Goal: Information Seeking & Learning: Learn about a topic

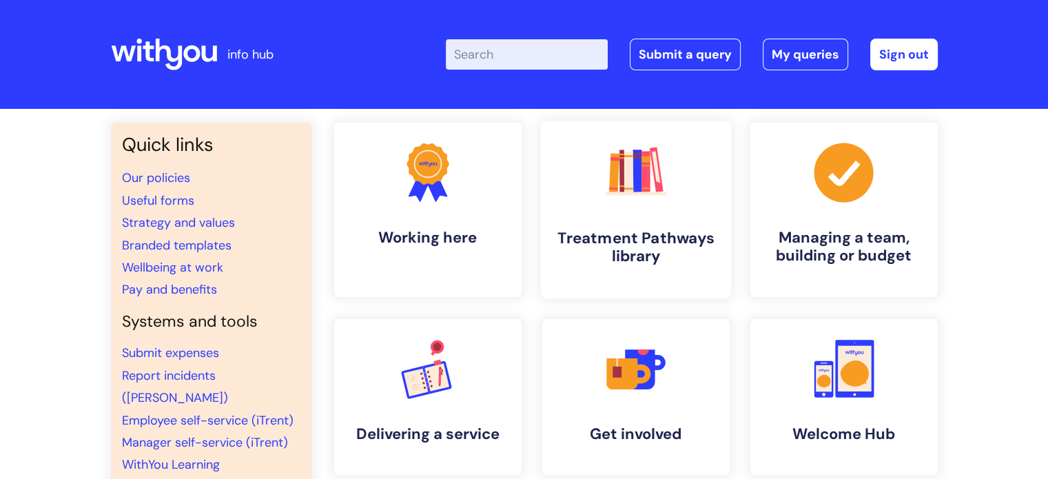
click at [672, 205] on link ".cls-1{fill:#f89b22;}.cls-1,.cls-2,.cls-3,.cls-4,.cls-5,.cls-6,.cls-7{stroke-wi…" at bounding box center [635, 209] width 190 height 177
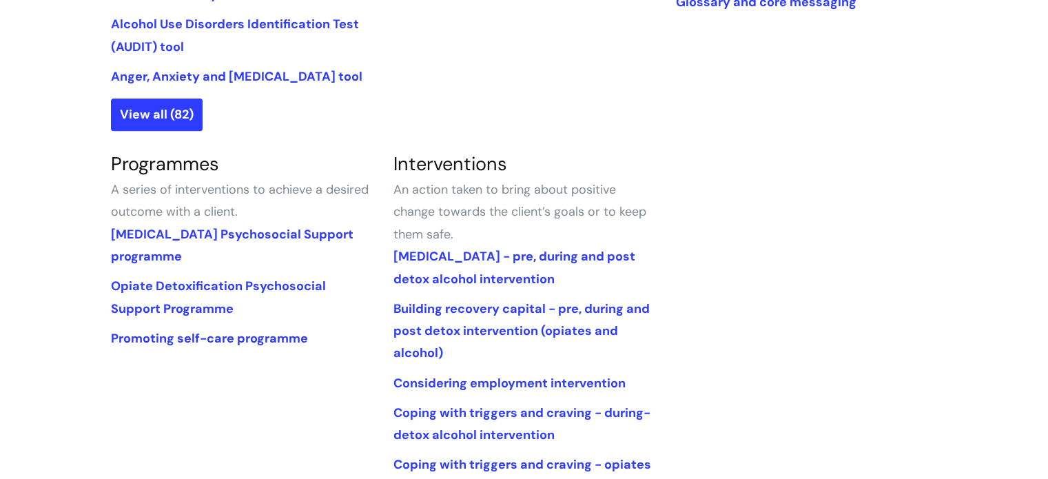
scroll to position [551, 0]
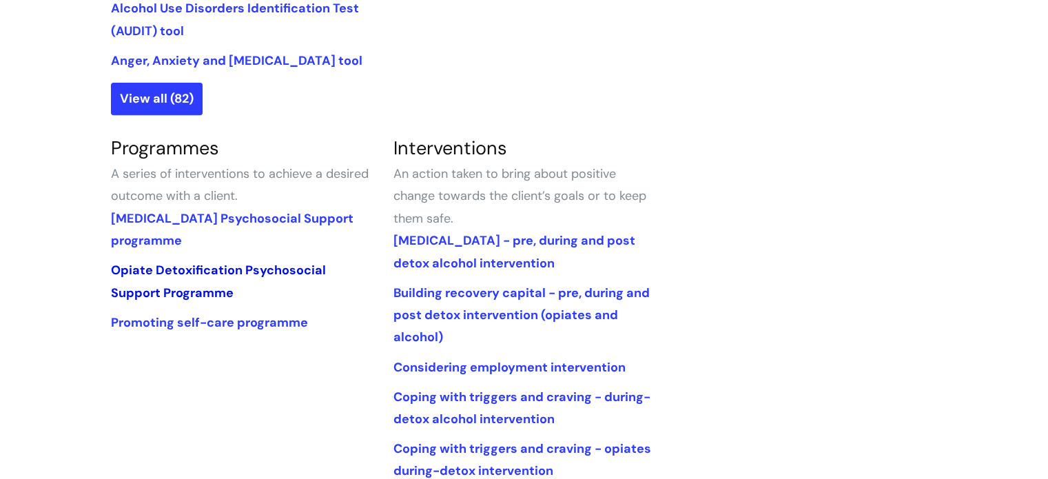
click at [253, 269] on link "Opiate Detoxification Psychosocial Support Programme" at bounding box center [218, 281] width 215 height 39
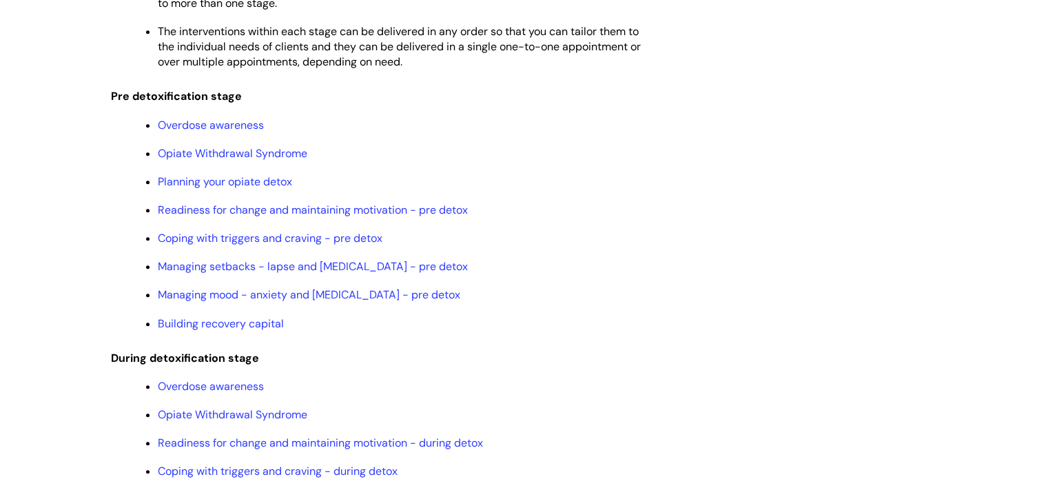
scroll to position [1285, 0]
click at [331, 247] on link "Coping with triggers and craving - pre detox" at bounding box center [270, 239] width 225 height 14
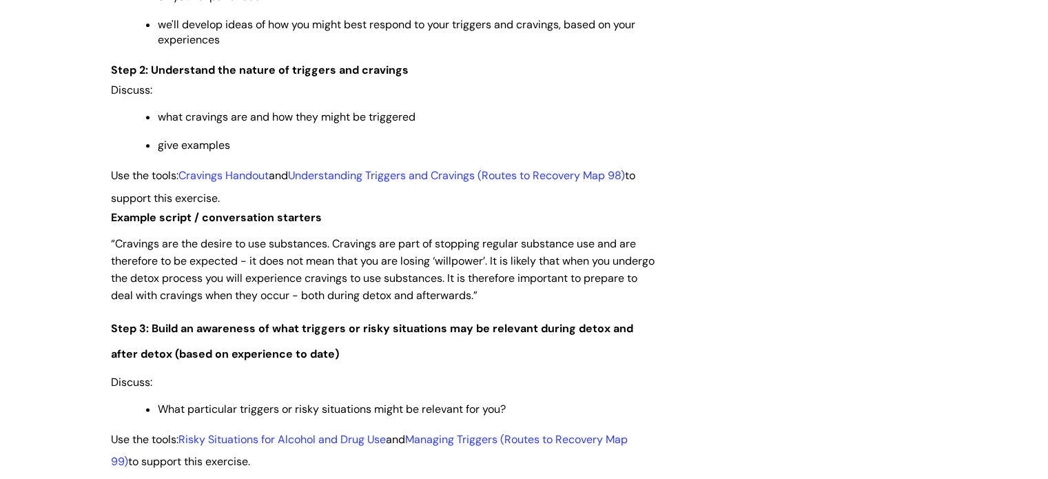
scroll to position [1791, 0]
click at [259, 182] on link "Cravings Handout" at bounding box center [223, 174] width 90 height 14
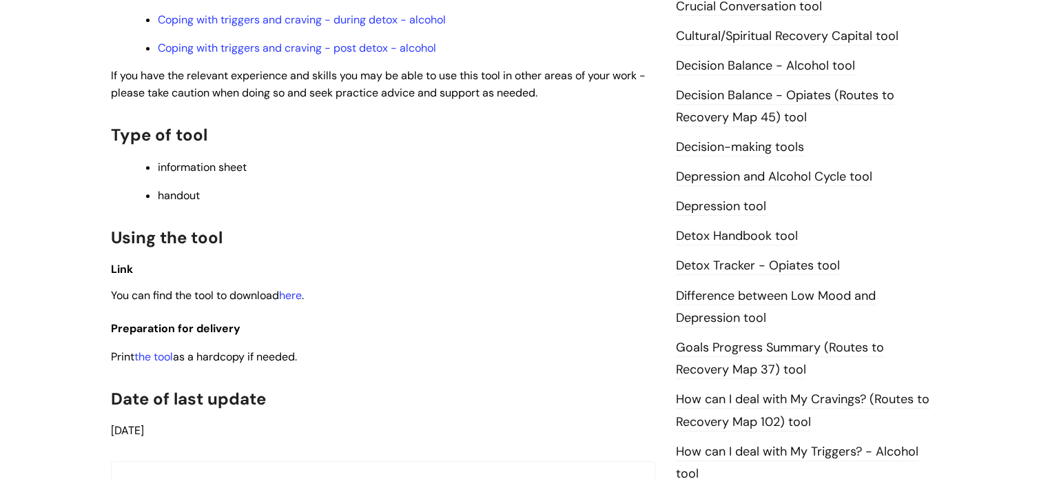
scroll to position [653, 0]
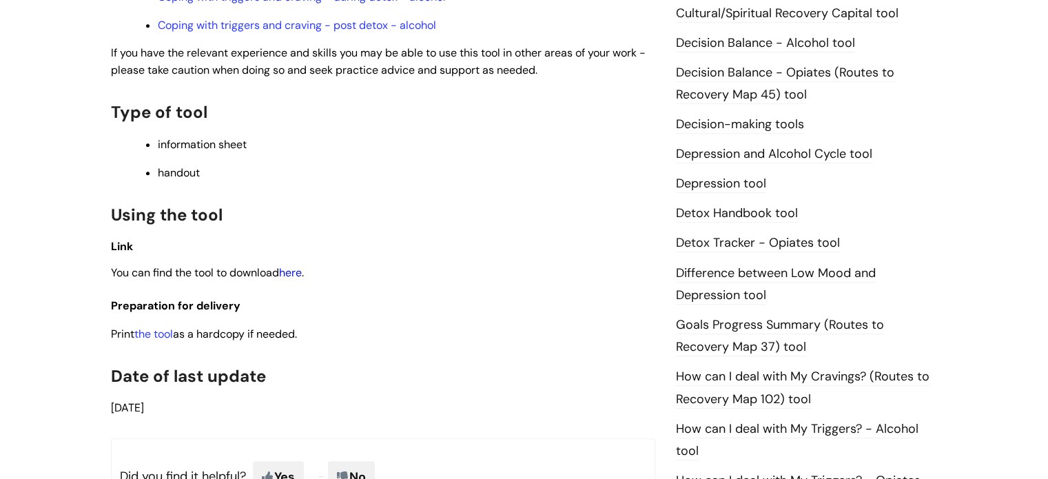
click at [294, 280] on link "here" at bounding box center [290, 272] width 23 height 14
